Goal: Check status: Check status

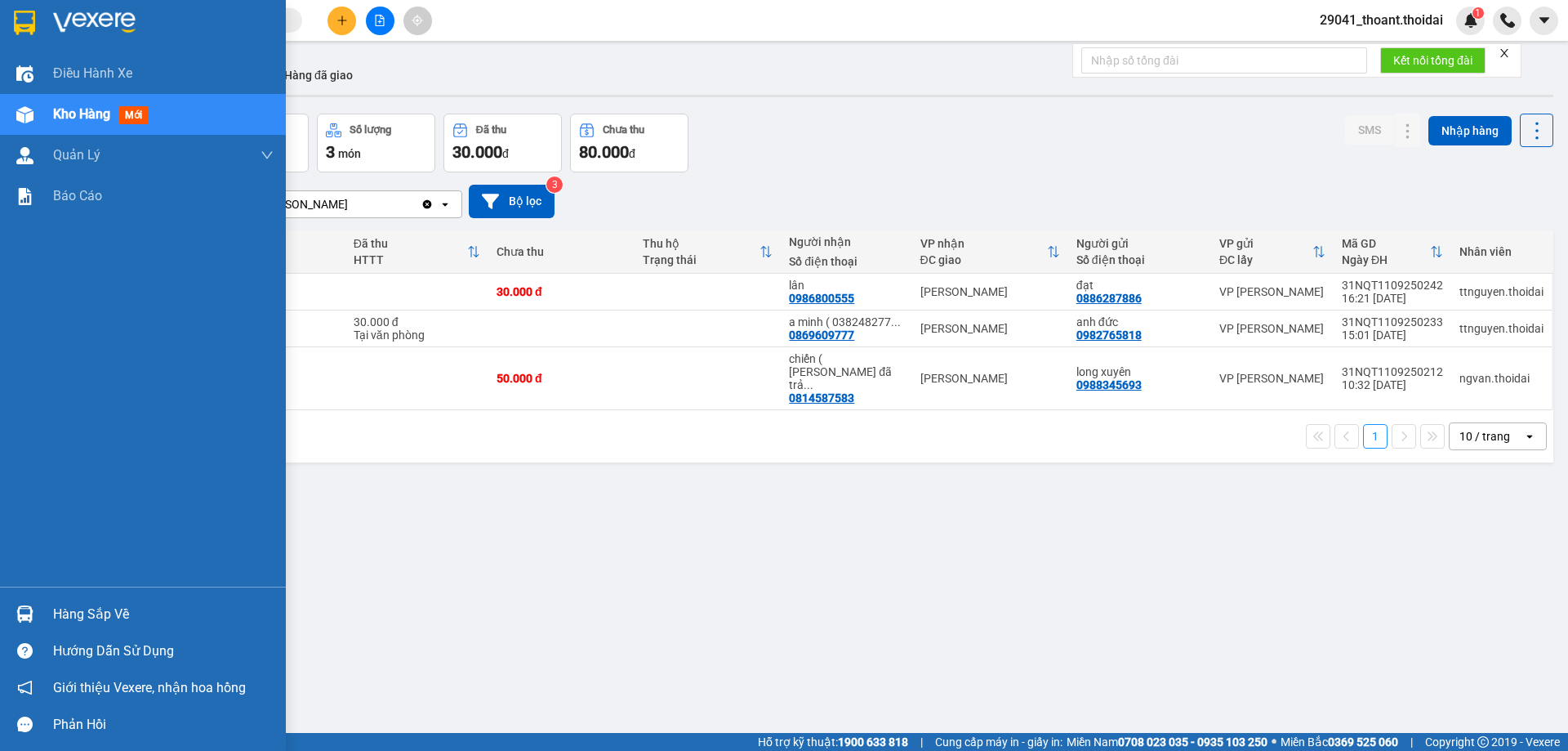
click at [70, 628] on div "Hàng sắp về" at bounding box center [143, 614] width 286 height 37
click at [70, 628] on div "Điều hành xe Kho hàng mới Quản [PERSON_NAME] lý chuyến Quản lý khách hàng Quản …" at bounding box center [143, 375] width 286 height 751
click at [41, 607] on div "Hàng sắp về" at bounding box center [143, 614] width 286 height 37
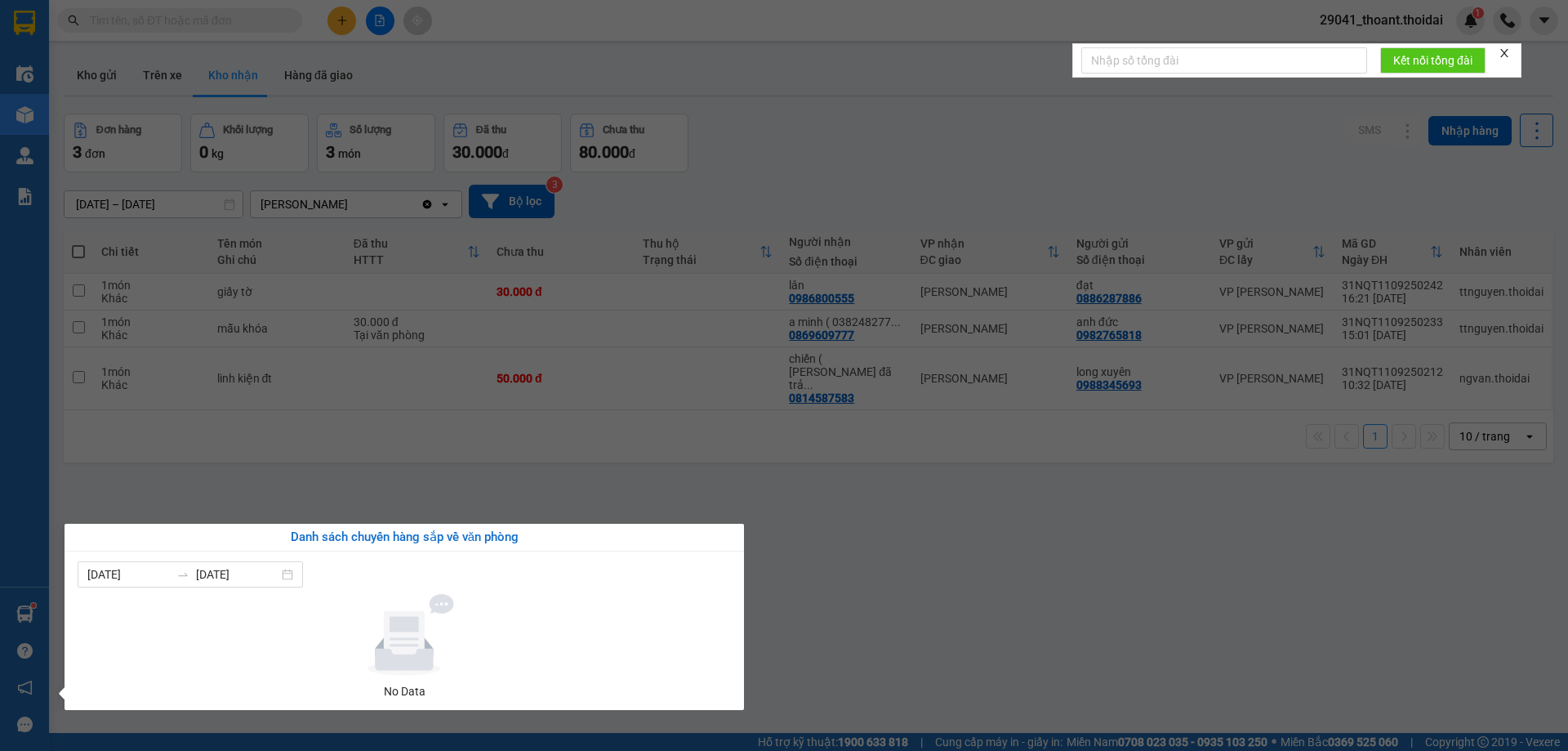
click at [236, 455] on section "Kết quả tìm kiếm ( 0 ) Bộ lọc No Data 29041_thoant.thoidai 1 Điều hành xe Kho h…" at bounding box center [784, 375] width 1568 height 751
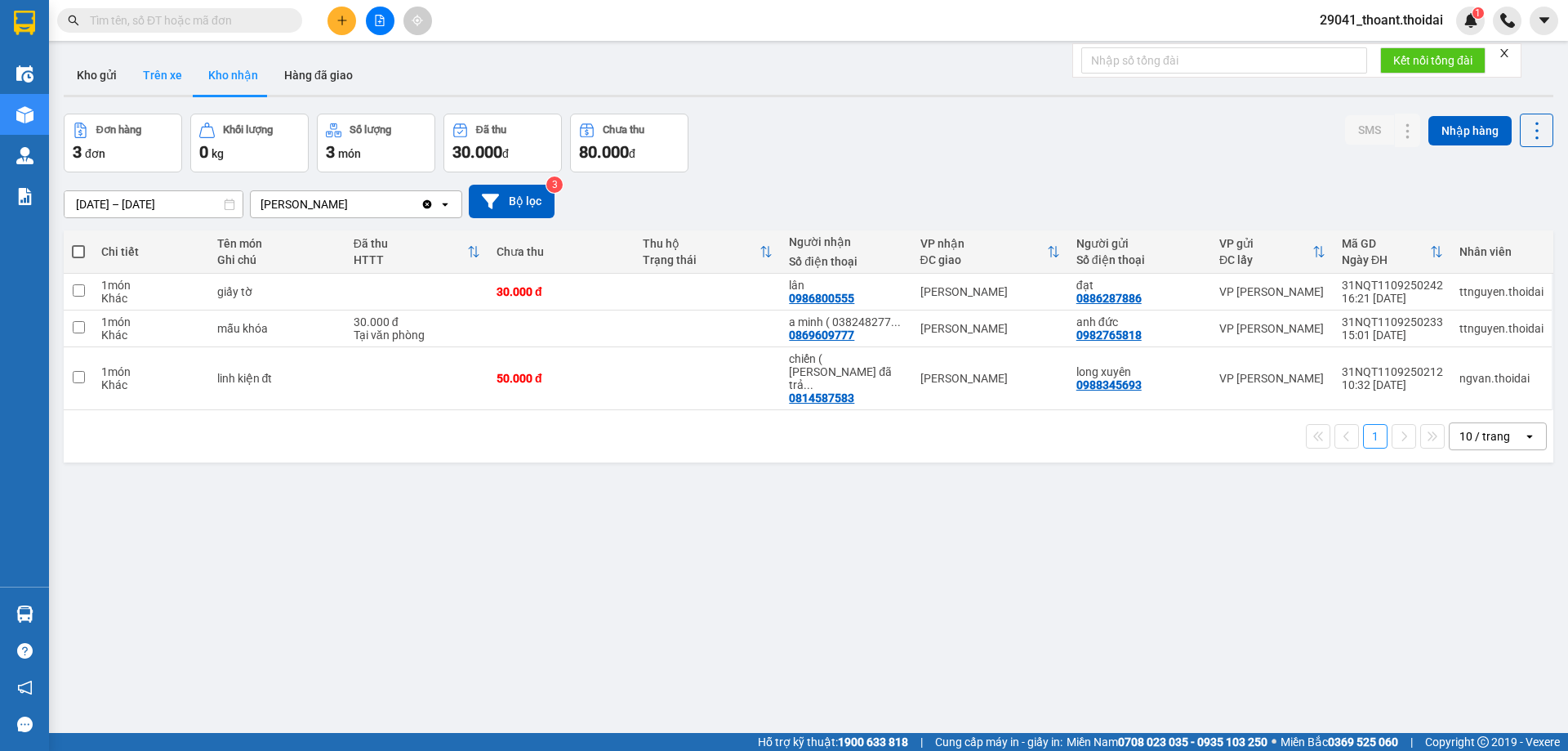
click at [163, 80] on button "Trên xe" at bounding box center [162, 75] width 65 height 39
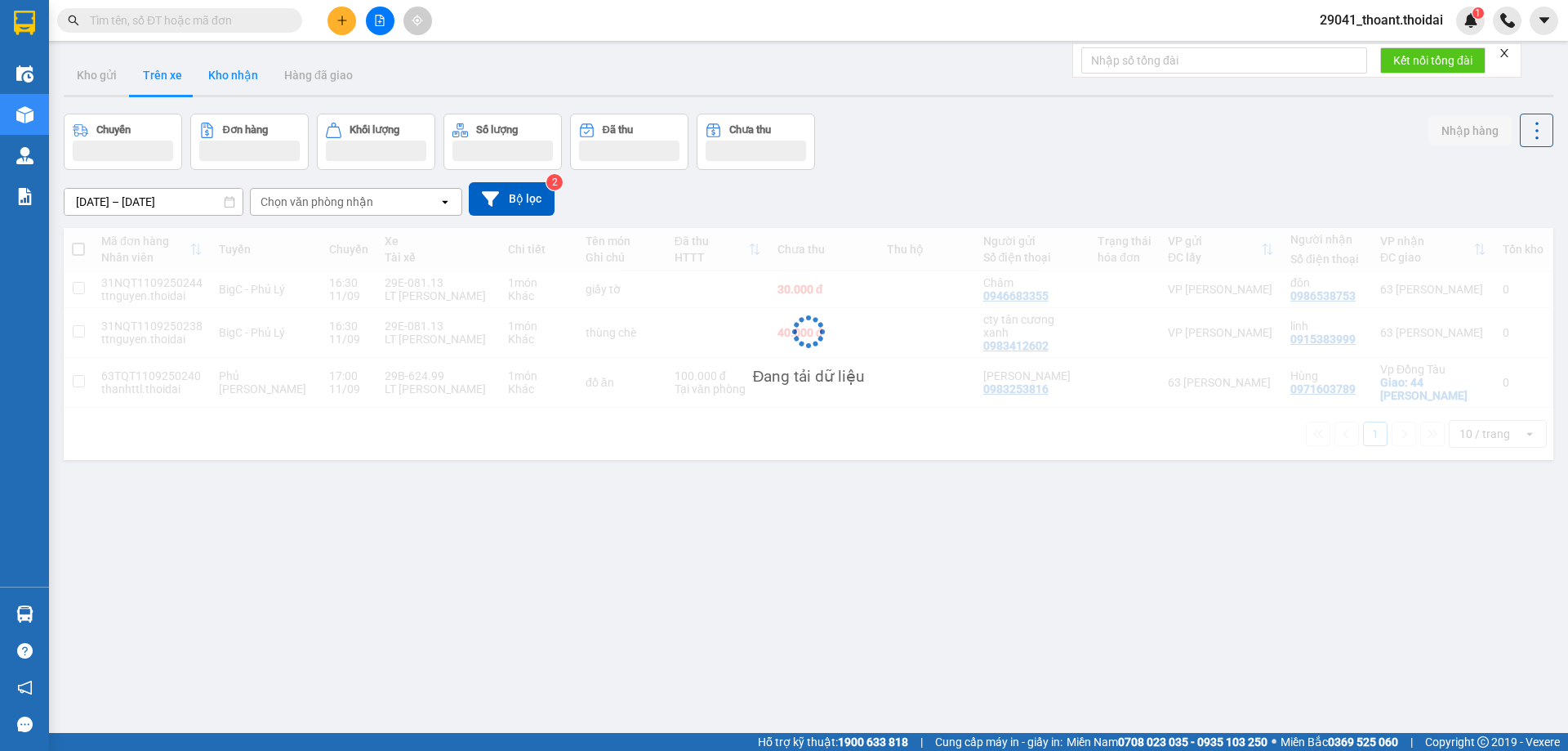
click at [243, 80] on button "Kho nhận" at bounding box center [232, 75] width 76 height 39
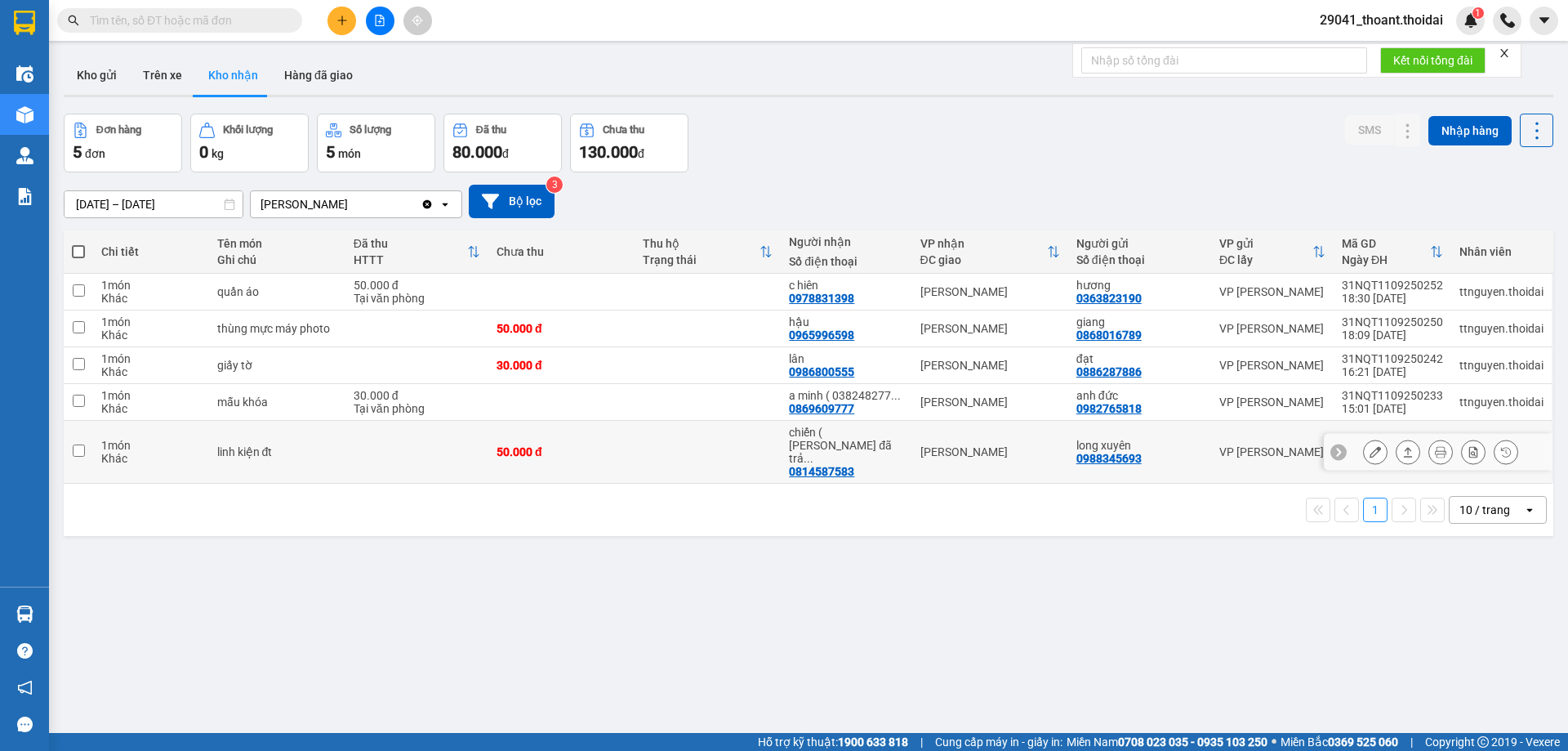
click at [848, 436] on div "chiến ( [PERSON_NAME] đã trả ..." at bounding box center [846, 445] width 114 height 39
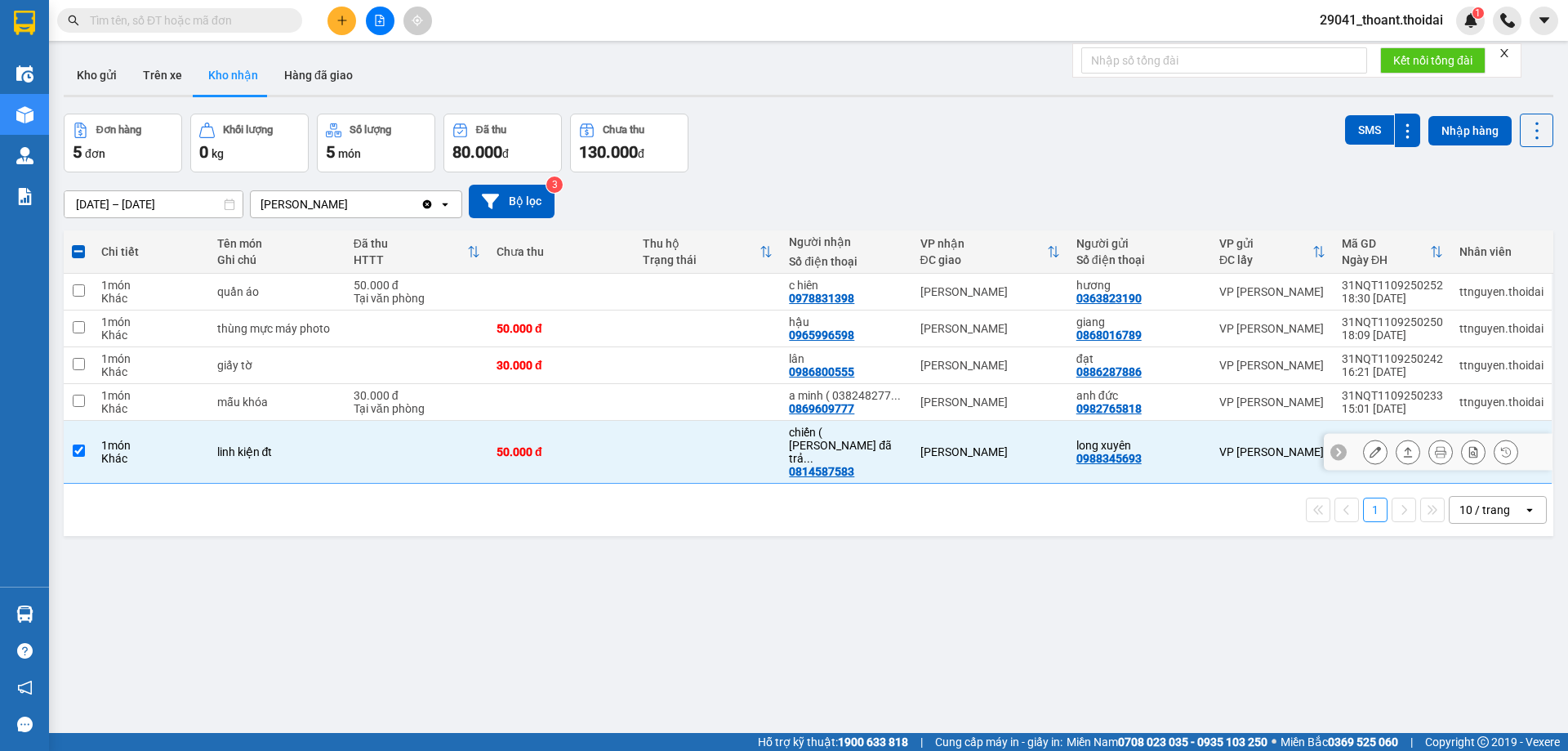
click at [81, 445] on input "checkbox" at bounding box center [78, 450] width 12 height 12
checkbox input "false"
